Goal: Find specific page/section: Find specific page/section

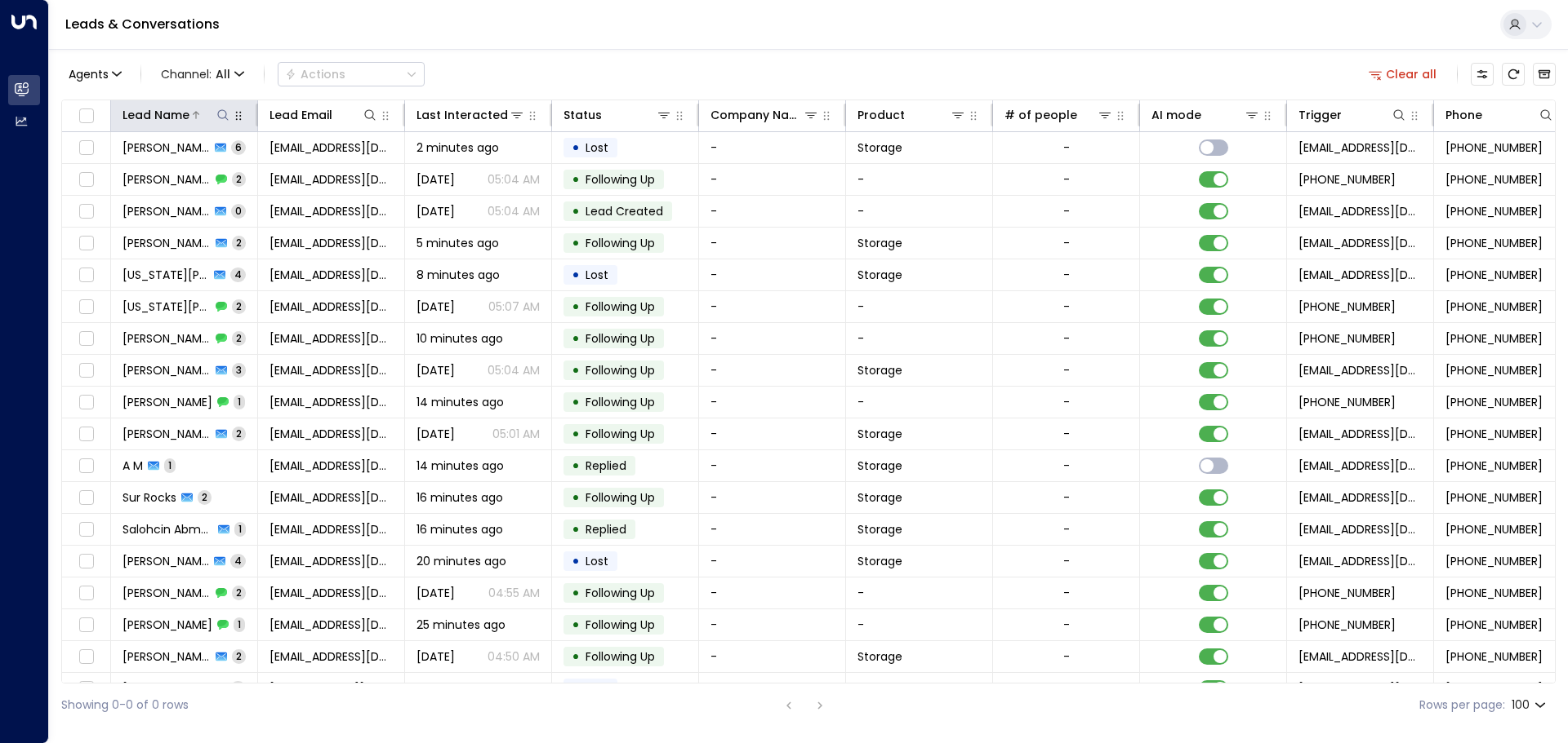
click at [217, 112] on icon at bounding box center [223, 115] width 13 height 13
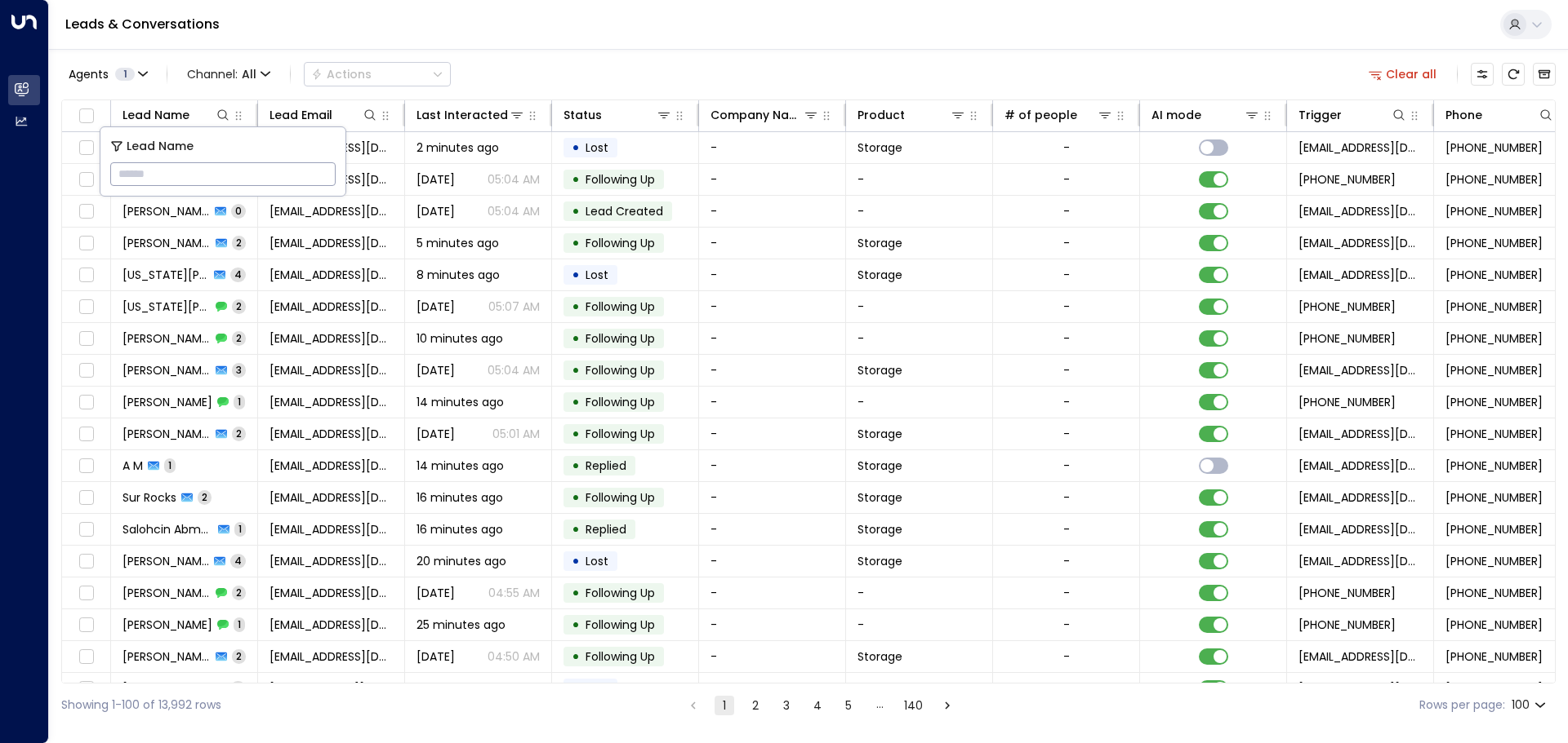
click at [142, 173] on input "text" at bounding box center [223, 173] width 225 height 30
type input "*****"
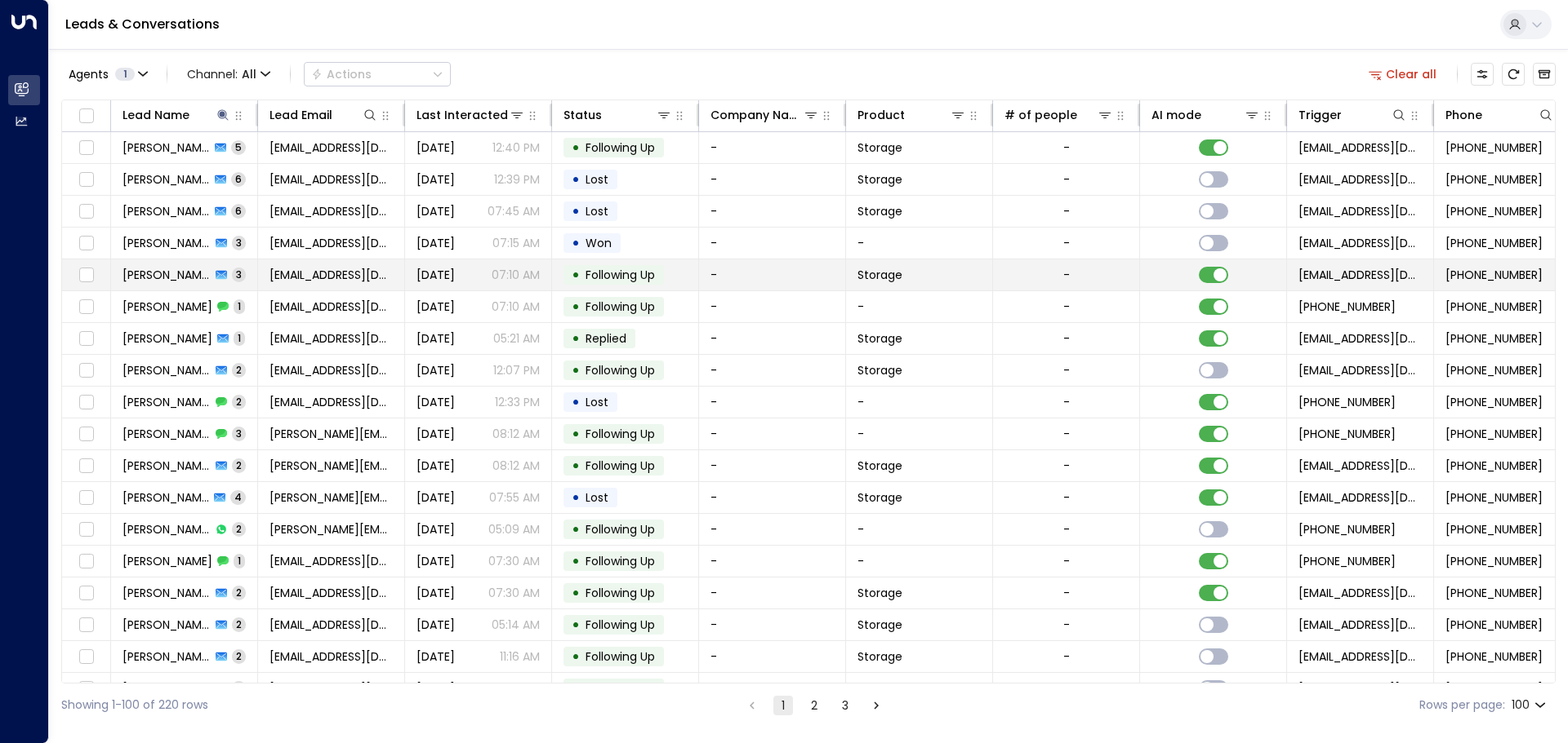
click at [158, 274] on span "[PERSON_NAME]" at bounding box center [167, 275] width 88 height 16
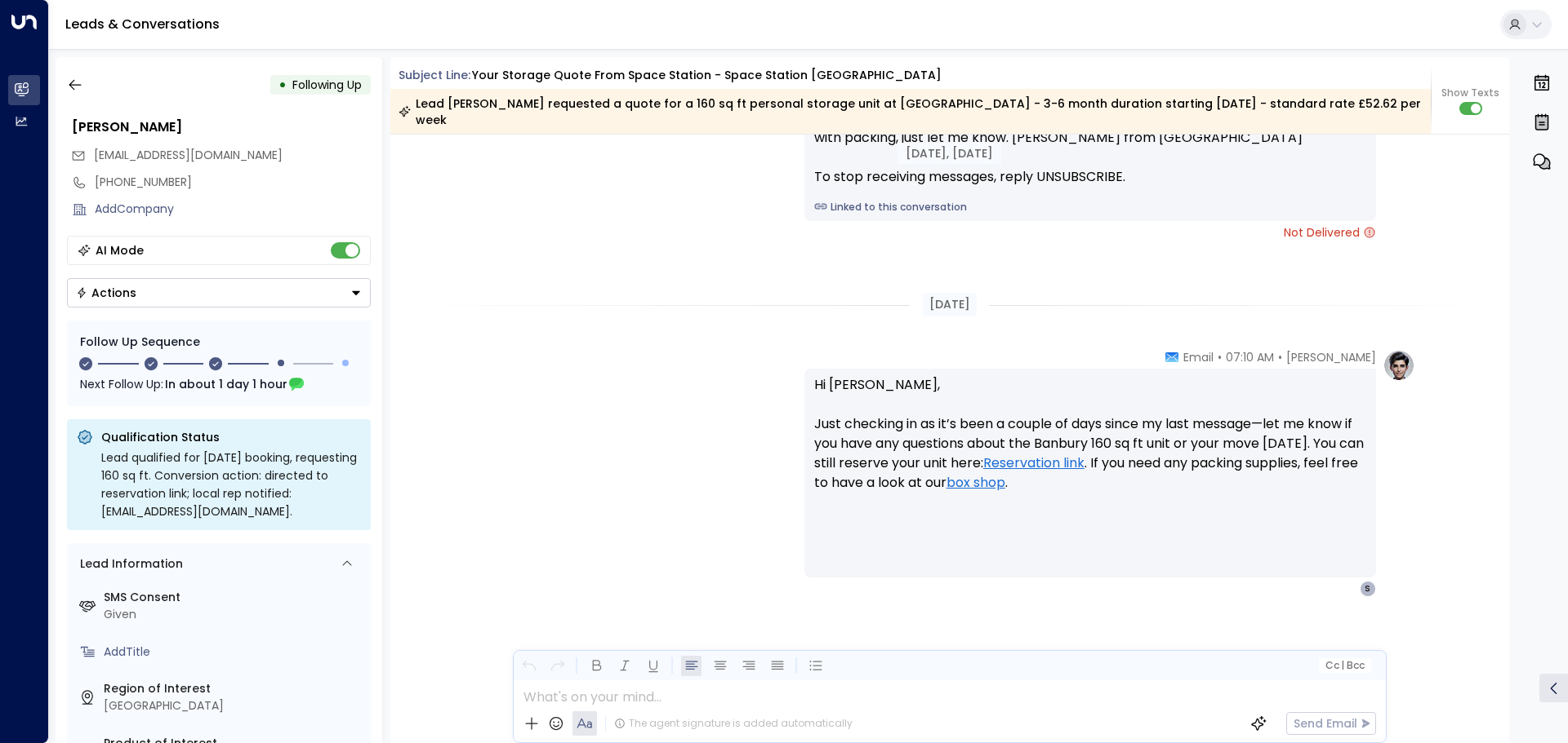
scroll to position [2105, 0]
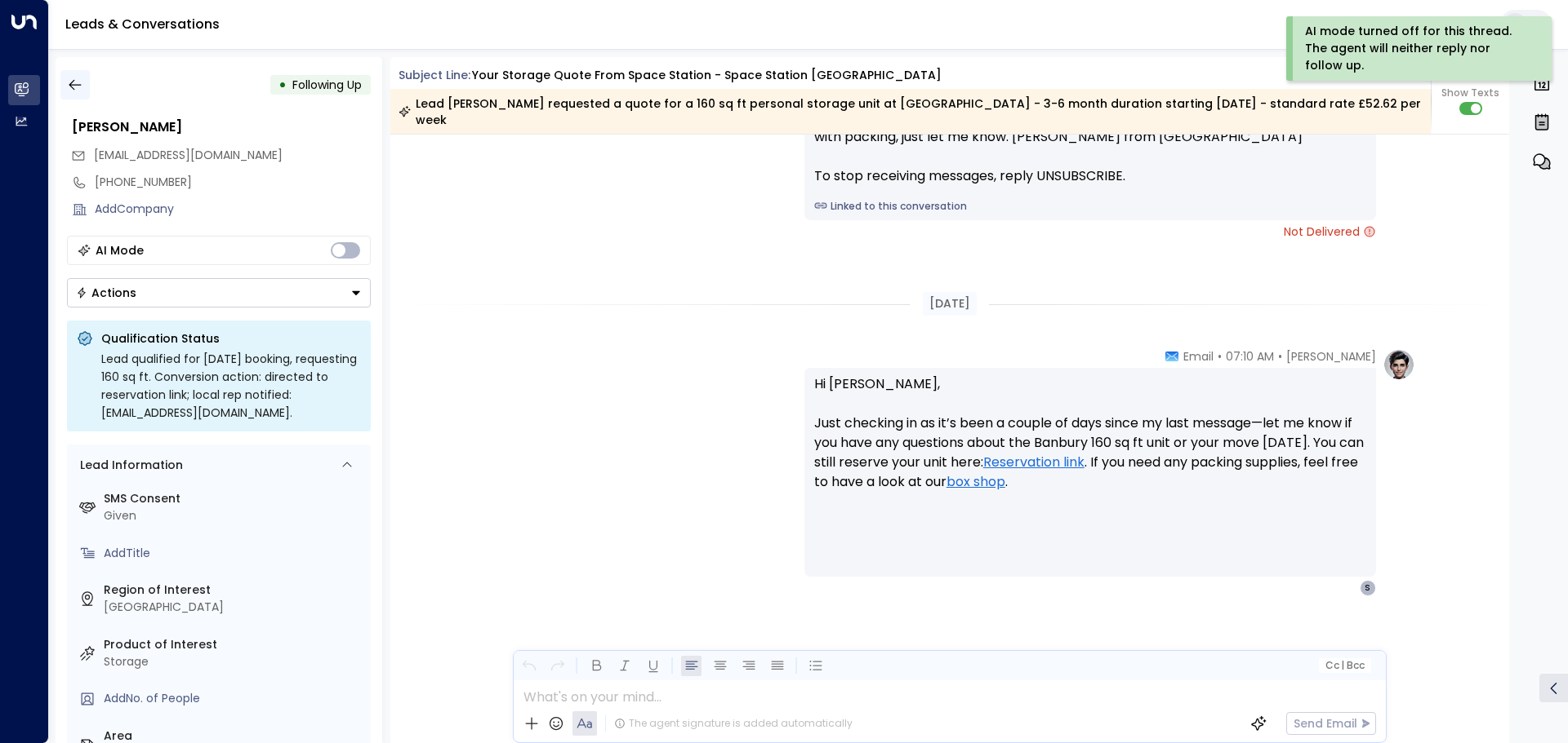
click at [72, 88] on icon "button" at bounding box center [75, 85] width 12 height 11
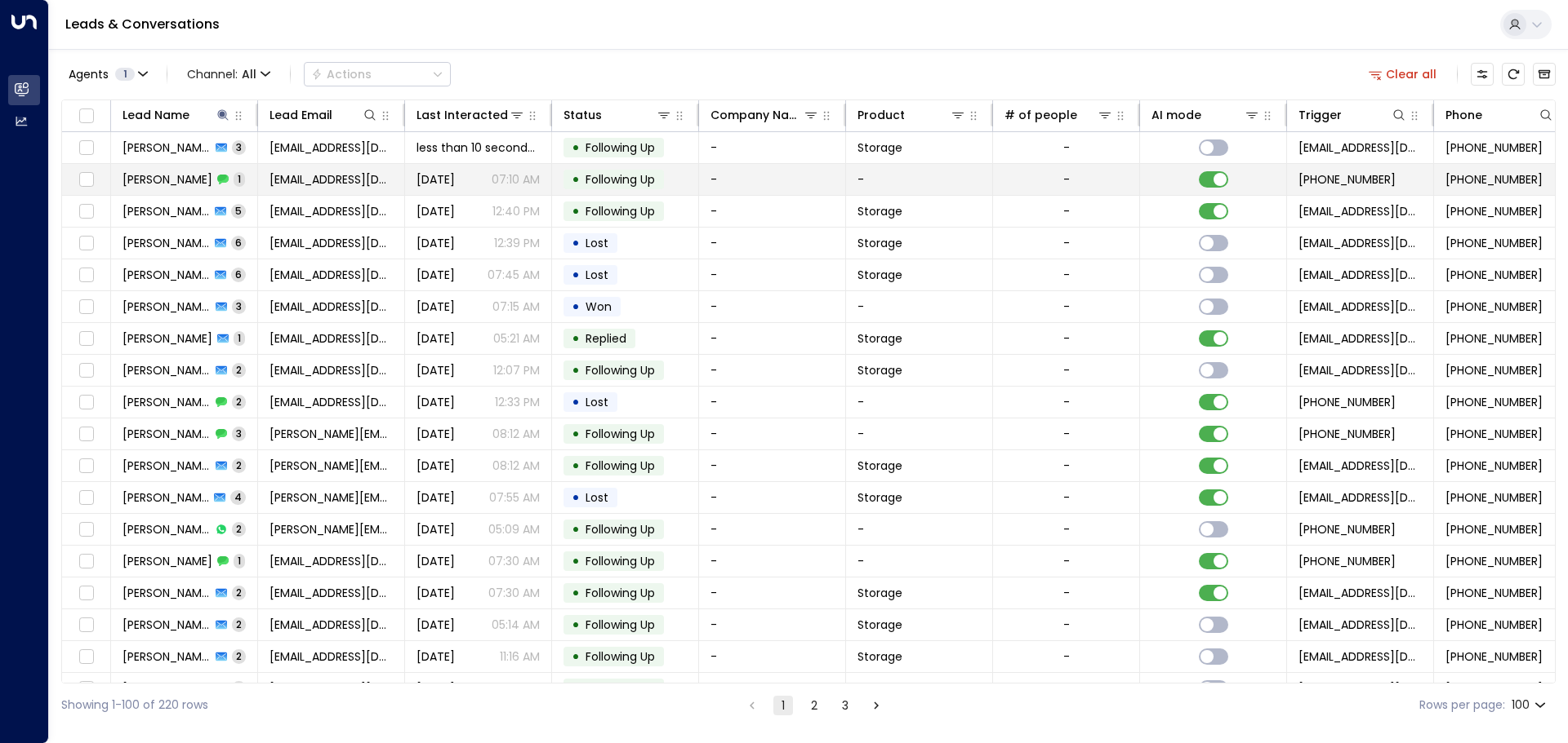
click at [228, 176] on td "[PERSON_NAME] 1" at bounding box center [185, 179] width 147 height 31
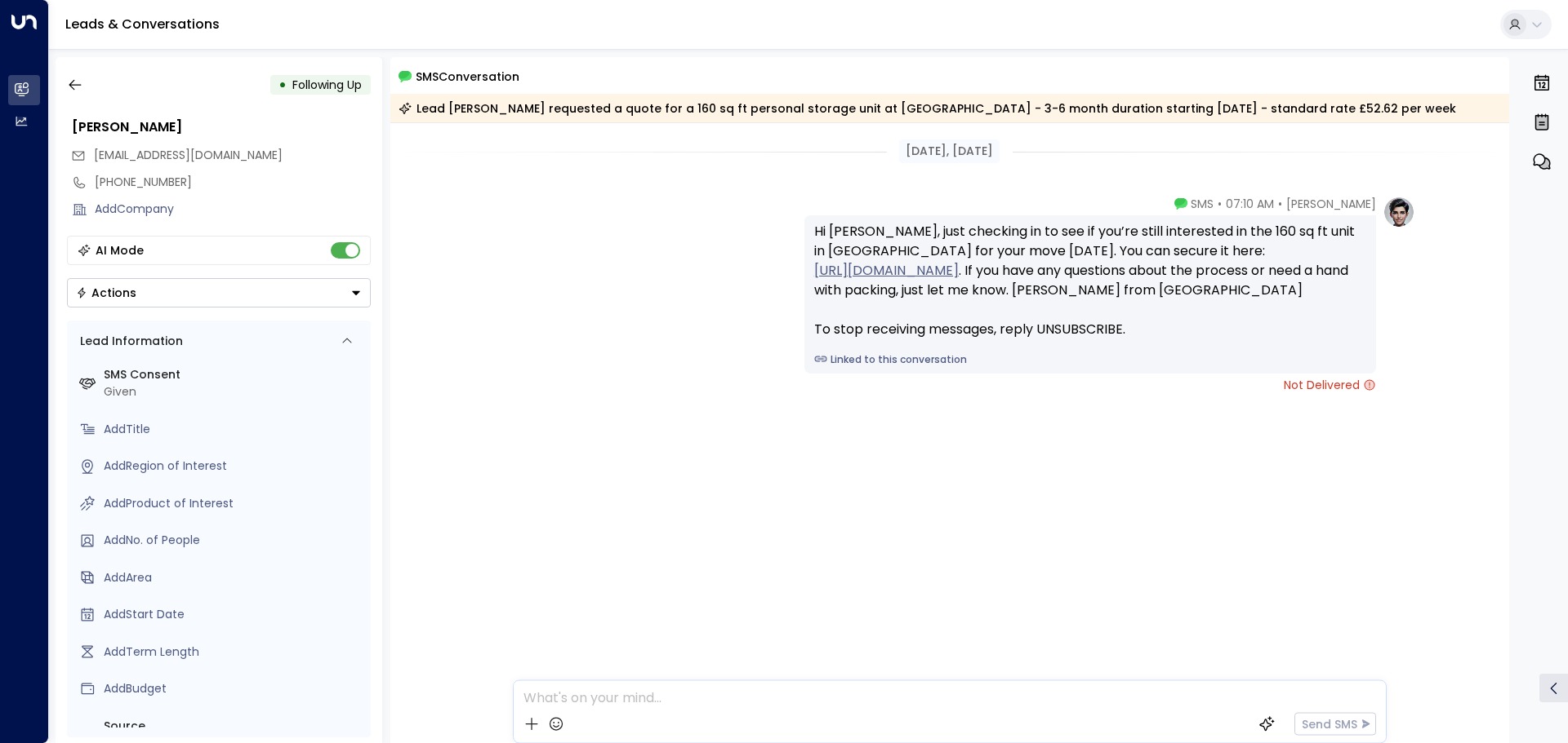
click at [262, 245] on div "AI Mode" at bounding box center [219, 250] width 304 height 29
click at [65, 79] on button "button" at bounding box center [75, 85] width 29 height 29
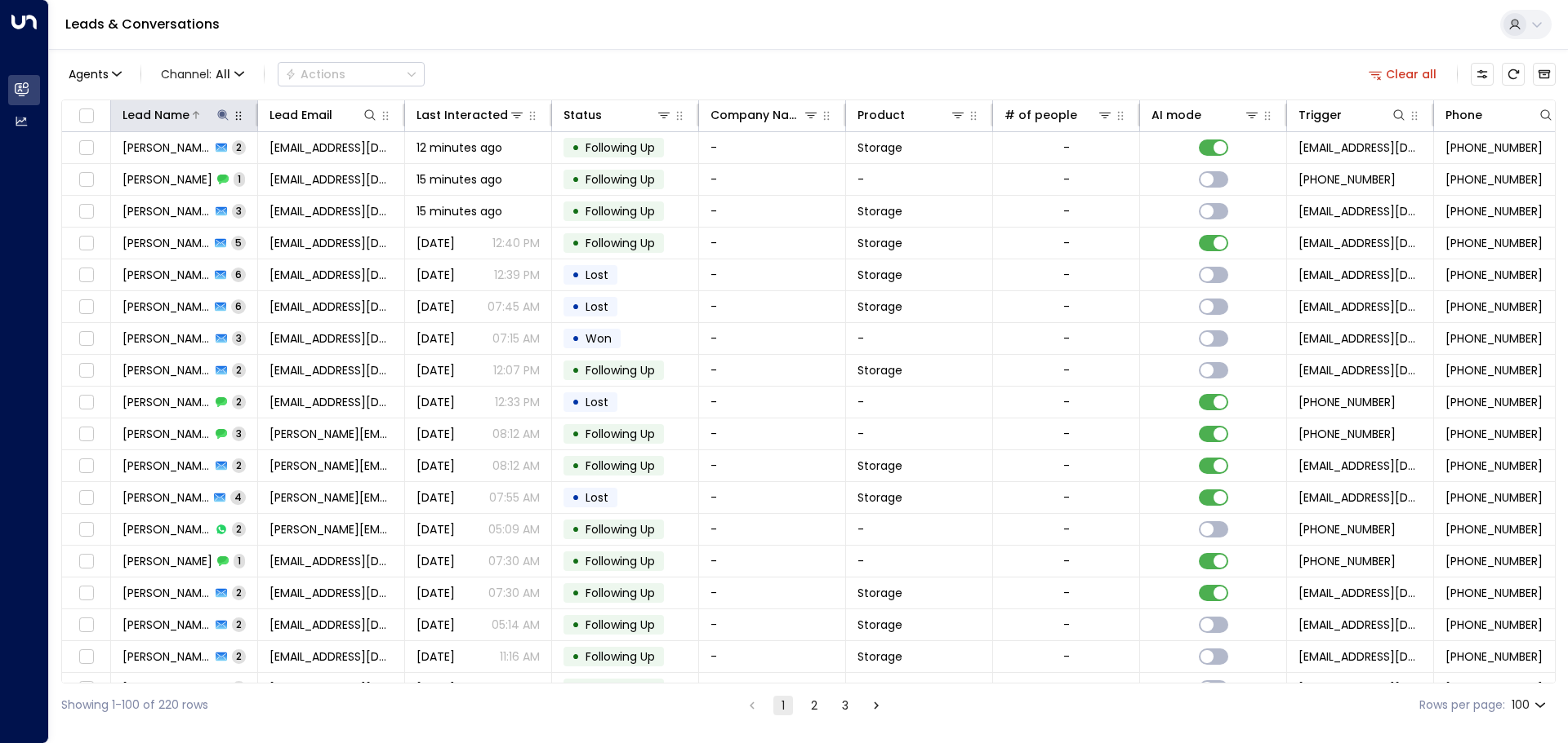
click at [226, 113] on icon at bounding box center [222, 115] width 11 height 11
click at [162, 171] on input "*****" at bounding box center [212, 173] width 204 height 30
type input "*"
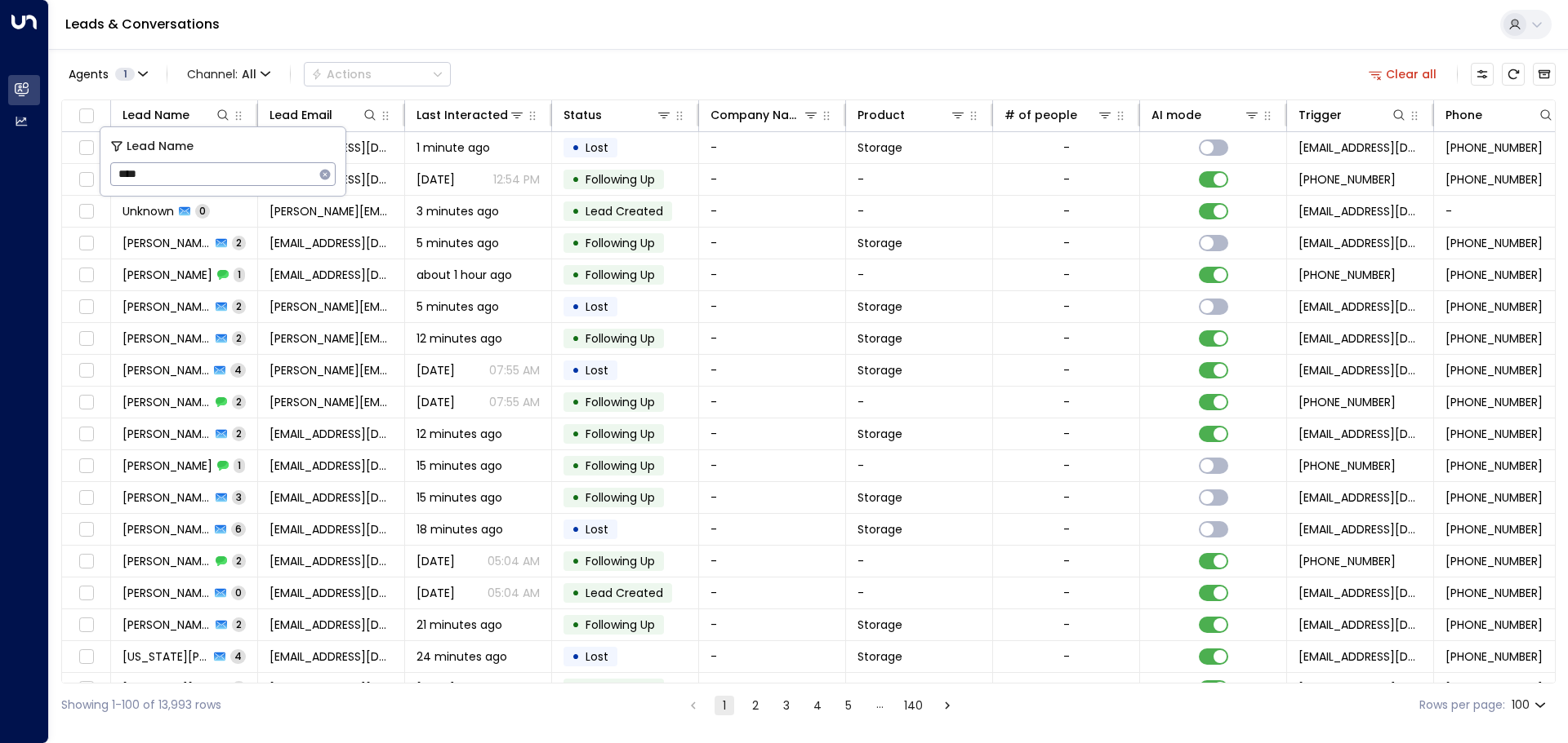
type input "****"
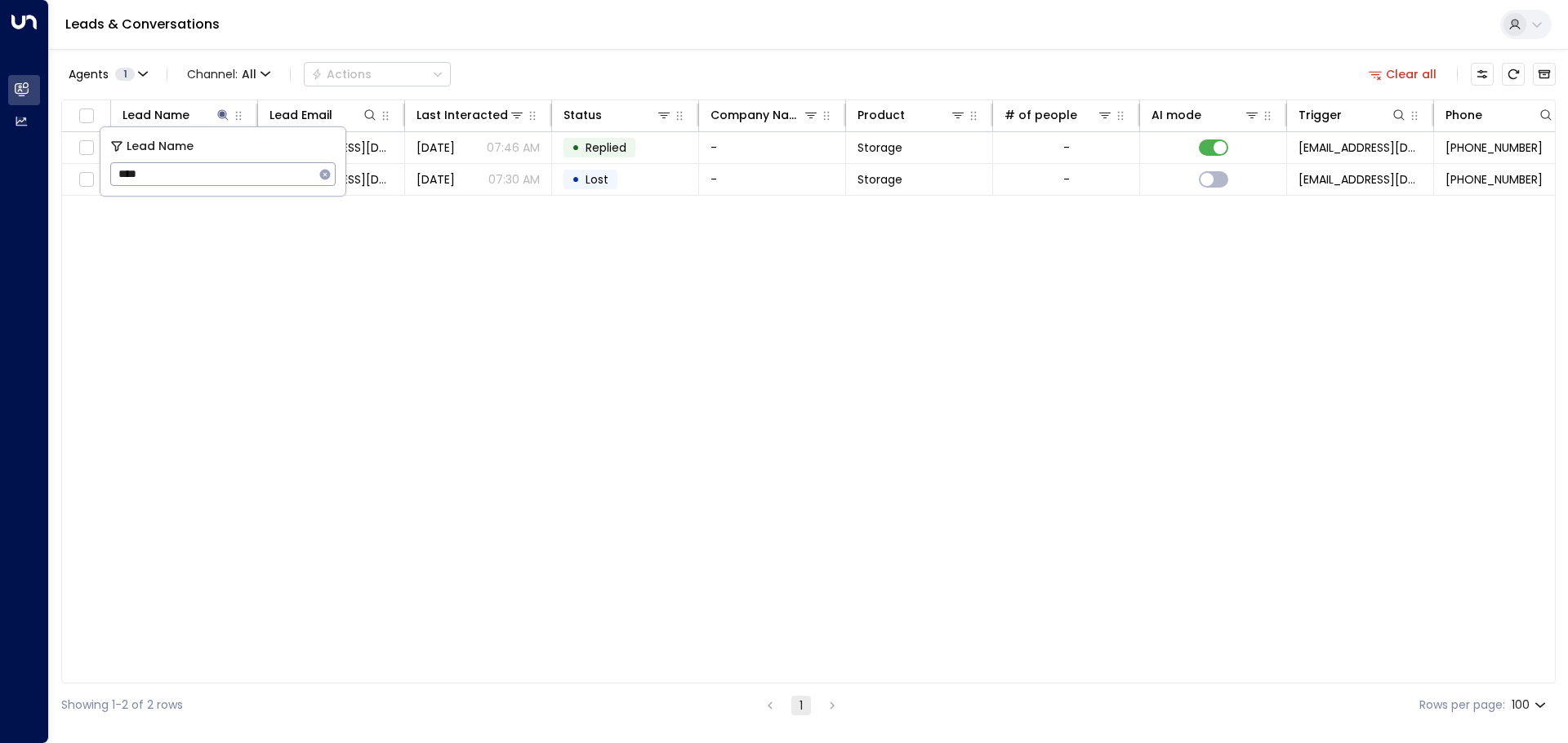
click at [294, 214] on div "Lead Name Lead Email Last Interacted Status Company Name Product # of people AI…" at bounding box center [808, 392] width 1494 height 584
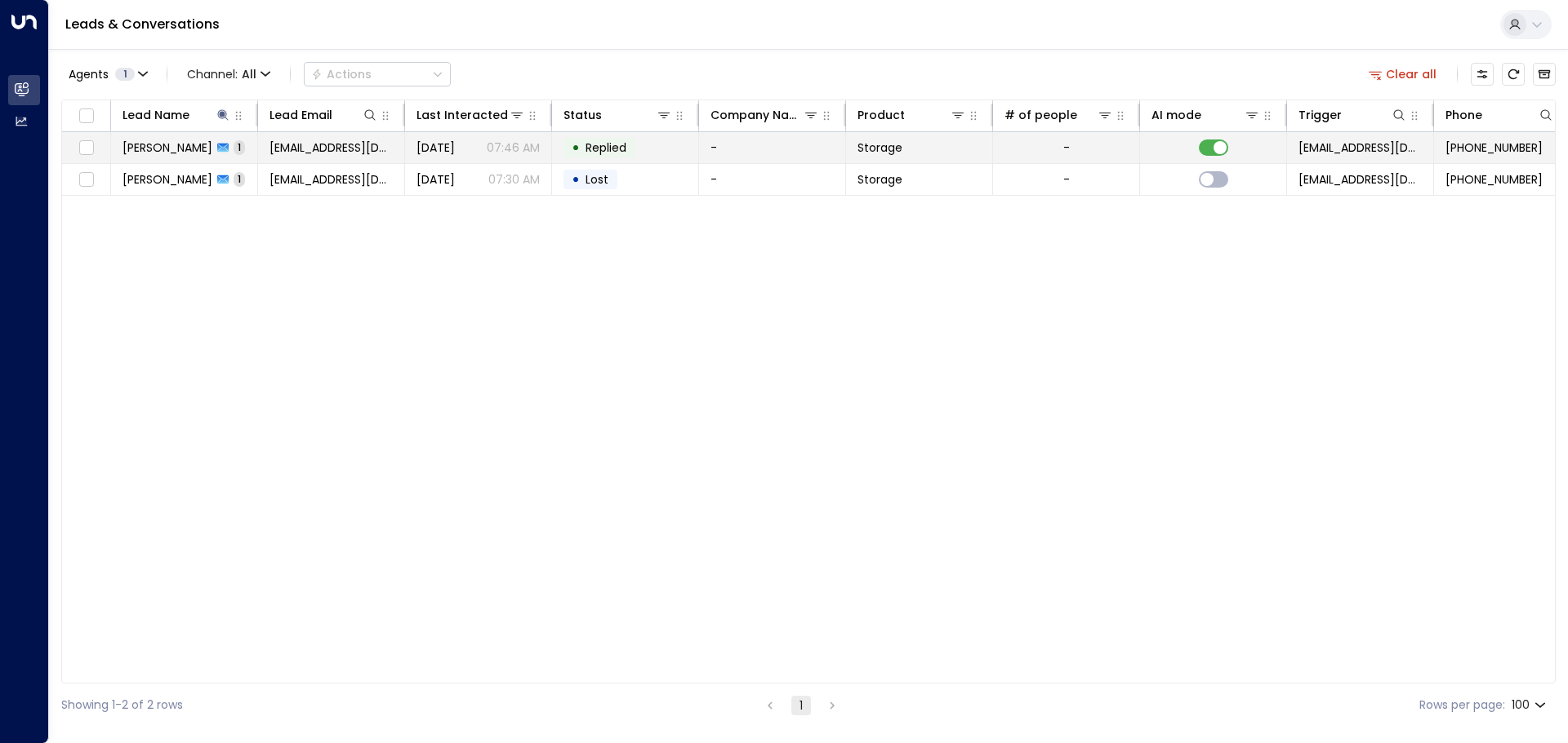
click at [174, 146] on span "[PERSON_NAME]" at bounding box center [168, 148] width 90 height 16
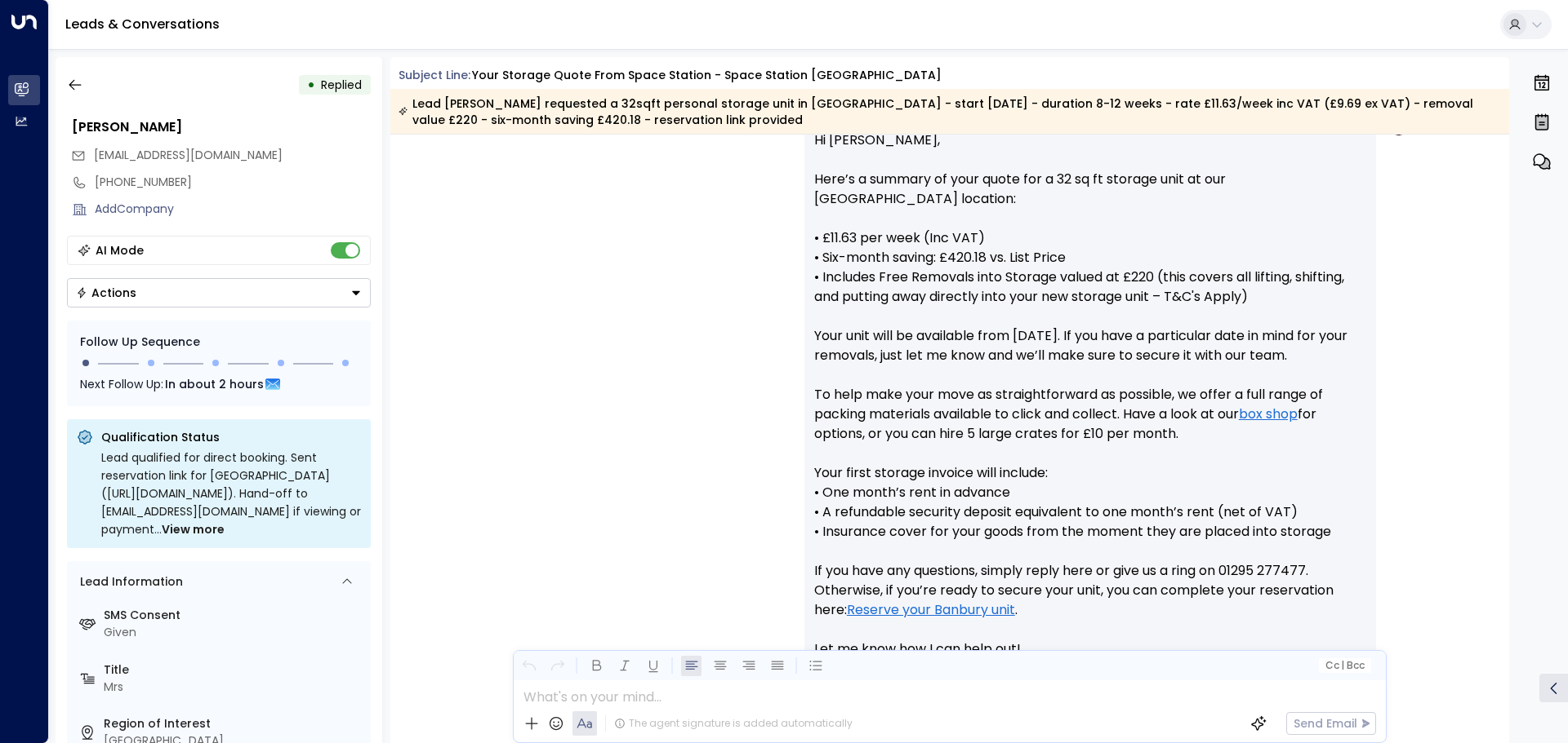
scroll to position [625, 0]
